Goal: Task Accomplishment & Management: Manage account settings

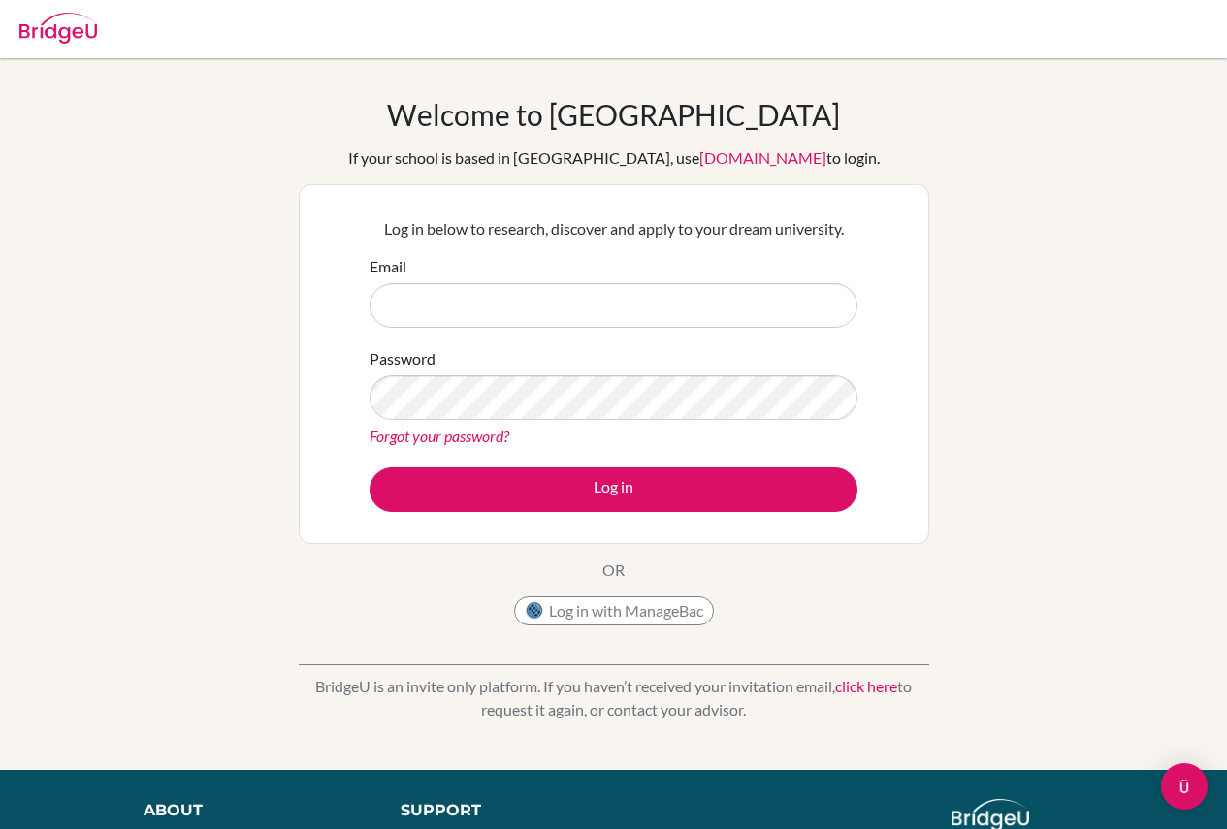
drag, startPoint x: 0, startPoint y: 0, endPoint x: 484, endPoint y: 320, distance: 580.3
click at [484, 320] on input "Email" at bounding box center [614, 305] width 488 height 45
type input "c.setien@altea-international-school.es"
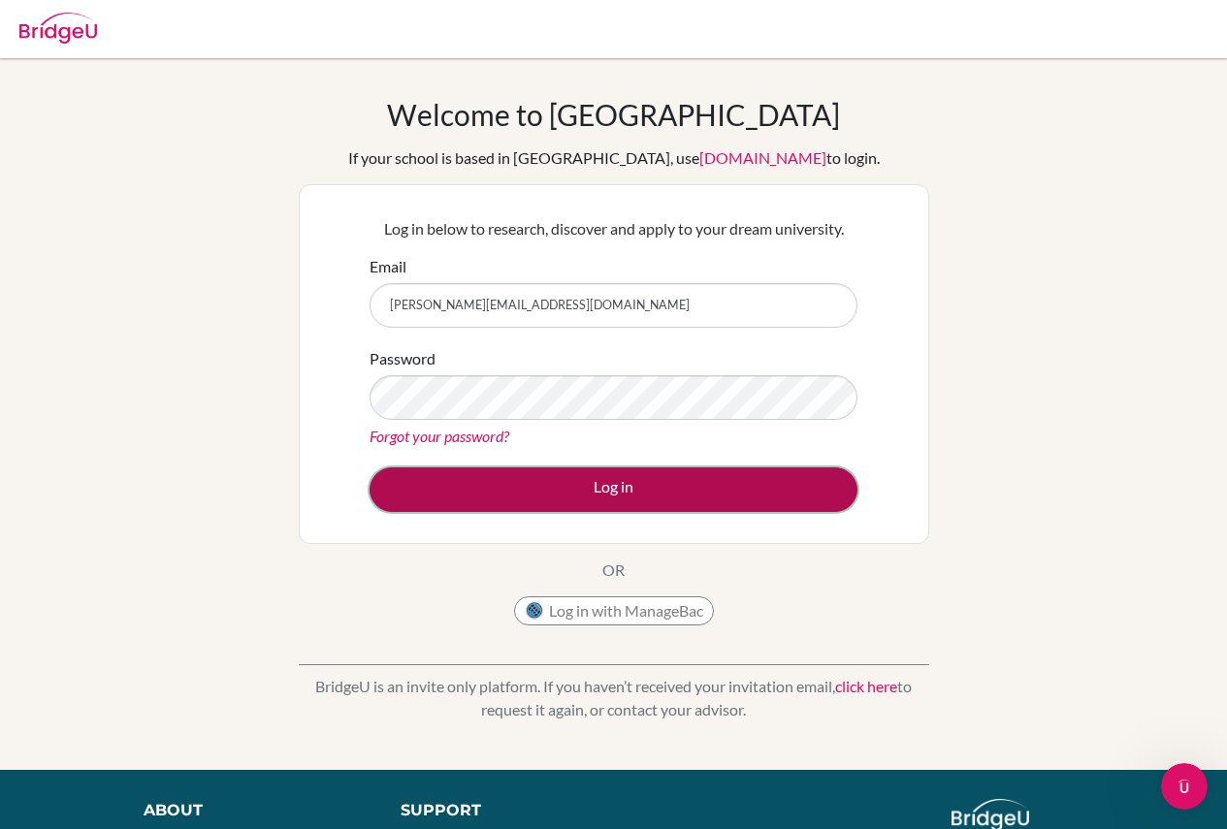
click at [599, 495] on button "Log in" at bounding box center [614, 490] width 488 height 45
